Goal: Navigation & Orientation: Find specific page/section

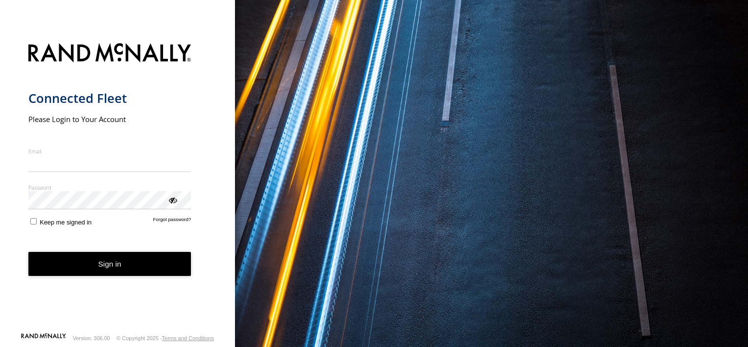
type input "**********"
click at [144, 272] on button "Sign in" at bounding box center [109, 264] width 163 height 24
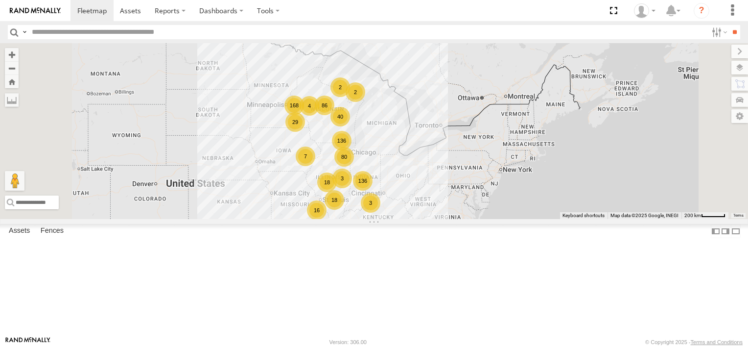
drag, startPoint x: 427, startPoint y: 133, endPoint x: 404, endPoint y: 215, distance: 86.0
click at [404, 215] on div "136 7 29 80 168 86 136 18 2 40 16 18 3 10 3 4 2" at bounding box center [374, 131] width 748 height 176
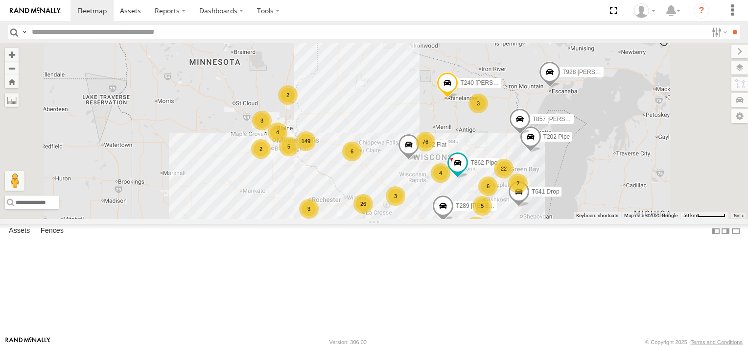
drag, startPoint x: 426, startPoint y: 125, endPoint x: 408, endPoint y: 249, distance: 124.8
click at [408, 219] on div "7 3 69 149 76 55 T928 [PERSON_NAME] Flat 17 6 40 6 17 5 T1452 [PERSON_NAME] Fla…" at bounding box center [374, 131] width 748 height 176
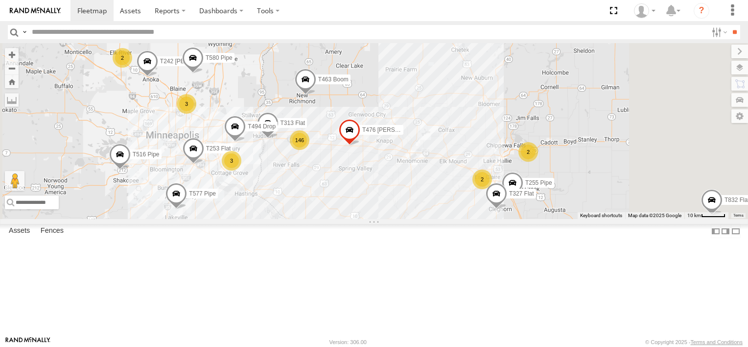
drag, startPoint x: 496, startPoint y: 201, endPoint x: 431, endPoint y: 218, distance: 67.9
click at [435, 219] on div "T928 [PERSON_NAME] Flat T1452 [PERSON_NAME] Flat T202 Pipe T240 [PERSON_NAME] F…" at bounding box center [374, 131] width 748 height 176
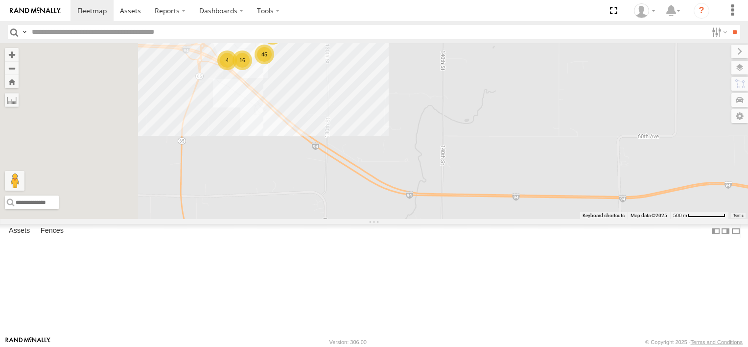
drag, startPoint x: 379, startPoint y: 128, endPoint x: 478, endPoint y: 203, distance: 124.0
click at [478, 203] on div "T928 [PERSON_NAME] Flat T1452 [PERSON_NAME] Flat T202 Pipe T240 [PERSON_NAME] F…" at bounding box center [374, 131] width 748 height 176
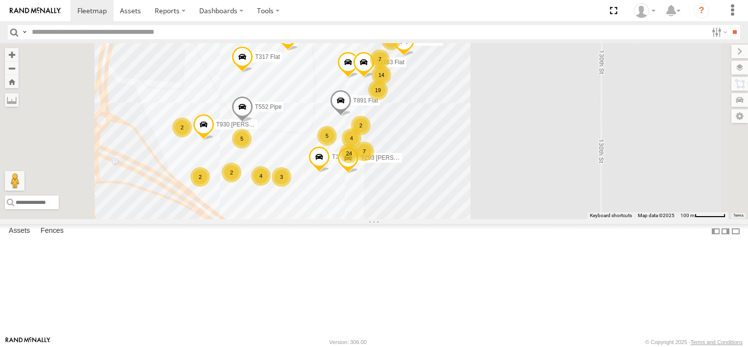
drag, startPoint x: 528, startPoint y: 190, endPoint x: 499, endPoint y: 242, distance: 59.4
click at [499, 219] on div "T928 [PERSON_NAME] Flat T1452 [PERSON_NAME] Flat T202 Pipe T240 [PERSON_NAME] F…" at bounding box center [374, 131] width 748 height 176
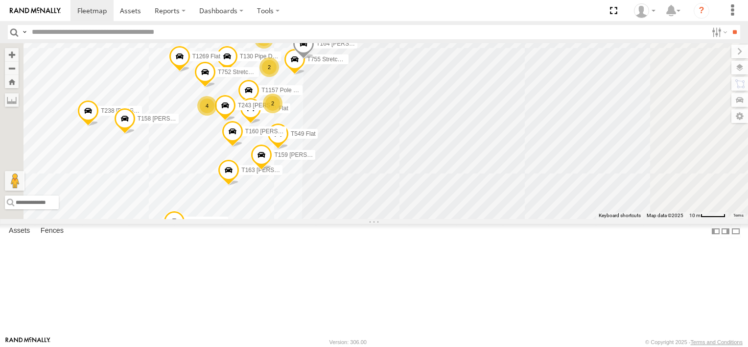
drag, startPoint x: 403, startPoint y: 213, endPoint x: 404, endPoint y: 255, distance: 41.6
click at [404, 219] on div "T928 [PERSON_NAME] Flat T1452 [PERSON_NAME] Flat T202 Pipe T240 [PERSON_NAME] F…" at bounding box center [374, 131] width 748 height 176
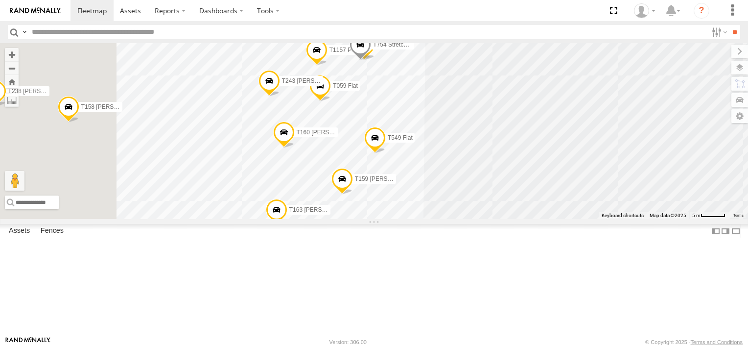
drag, startPoint x: 428, startPoint y: 211, endPoint x: 598, endPoint y: 206, distance: 170.5
click at [598, 206] on div "T928 [PERSON_NAME] Flat T1452 [PERSON_NAME] Flat T202 Pipe T240 [PERSON_NAME] F…" at bounding box center [374, 131] width 748 height 176
